Goal: Task Accomplishment & Management: Manage account settings

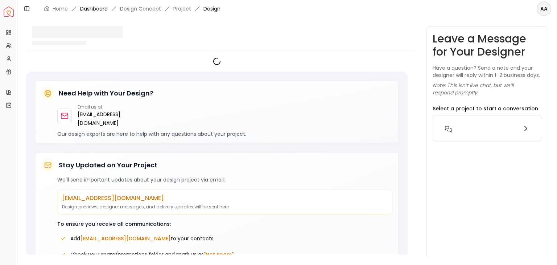
click at [86, 10] on link "Dashboard" at bounding box center [94, 8] width 28 height 7
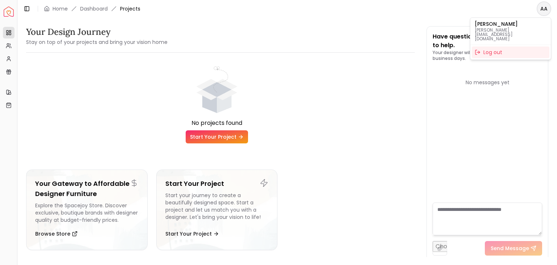
click at [542, 9] on html "Spacejoy Dashboard Overview Projects My Referrals My Profile Gift Card Balance …" at bounding box center [278, 132] width 557 height 265
click at [544, 8] on html "Spacejoy Dashboard Overview Projects My Referrals My Profile Gift Card Balance …" at bounding box center [278, 132] width 557 height 265
click at [56, 13] on html "Spacejoy Dashboard Overview Projects My Referrals My Profile Gift Card Balance …" at bounding box center [278, 132] width 557 height 265
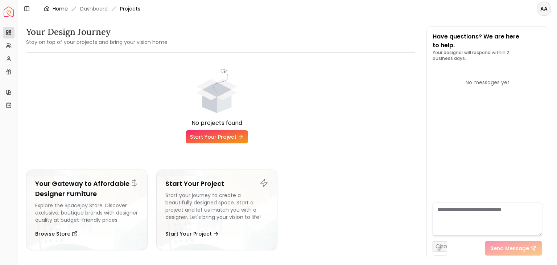
click at [57, 7] on link "Home" at bounding box center [60, 8] width 15 height 7
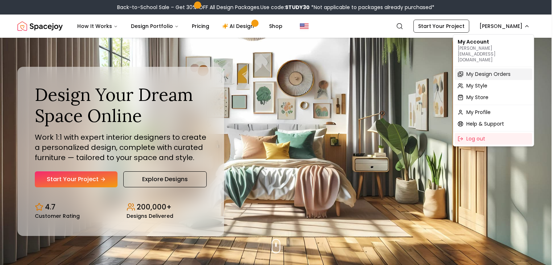
click at [492, 70] on span "My Design Orders" at bounding box center [489, 73] width 44 height 7
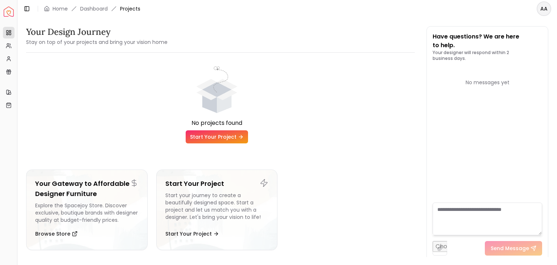
click at [541, 12] on html "Spacejoy Dashboard Overview Projects My Referrals My Profile Gift Card Balance …" at bounding box center [278, 132] width 557 height 265
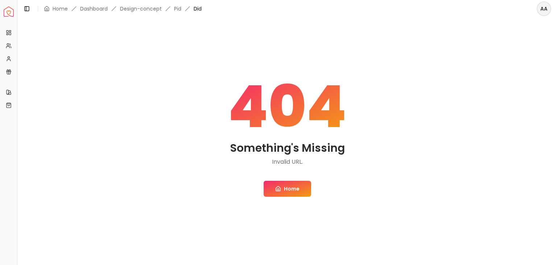
click at [543, 7] on html "Spacejoy Dashboard Overview Projects My Referrals My Profile Gift Card Balance …" at bounding box center [278, 132] width 557 height 265
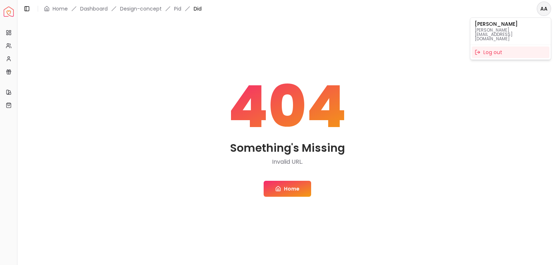
click at [269, 46] on html "Spacejoy Dashboard Overview Projects My Referrals My Profile Gift Card Balance …" at bounding box center [278, 132] width 557 height 265
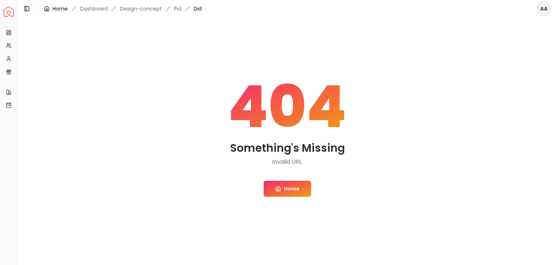
click at [59, 10] on link "Home" at bounding box center [60, 8] width 15 height 7
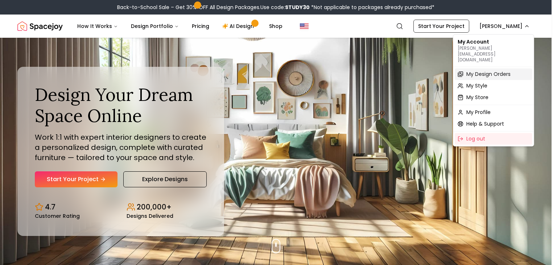
click at [492, 70] on span "My Design Orders" at bounding box center [489, 73] width 44 height 7
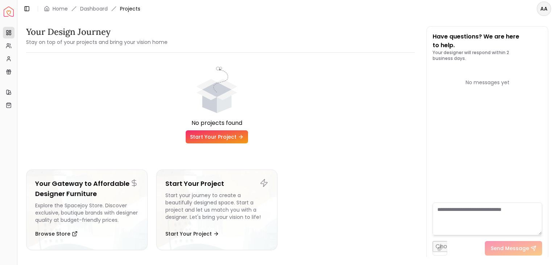
click at [475, 226] on textarea at bounding box center [488, 218] width 110 height 33
click at [434, 253] on input "file" at bounding box center [440, 248] width 15 height 15
